Goal: Task Accomplishment & Management: Manage account settings

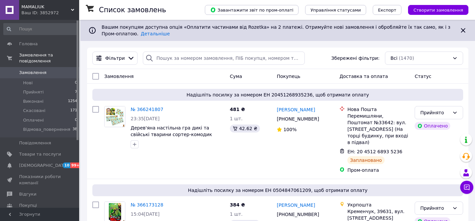
click at [72, 7] on div "MAMALIUK Ваш ID: 3852972" at bounding box center [49, 10] width 60 height 20
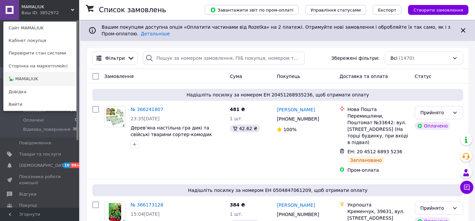
click at [43, 80] on link "🦕 MAMALIUK" at bounding box center [40, 79] width 73 height 13
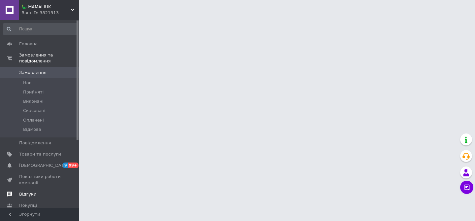
click at [27, 195] on span "Відгуки" at bounding box center [27, 194] width 17 height 6
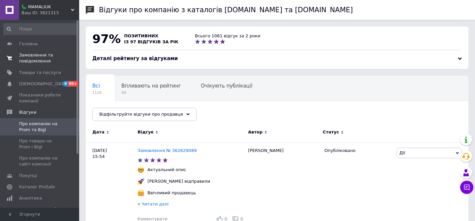
click at [26, 54] on span "Замовлення та повідомлення" at bounding box center [40, 58] width 42 height 12
